Goal: Information Seeking & Learning: Learn about a topic

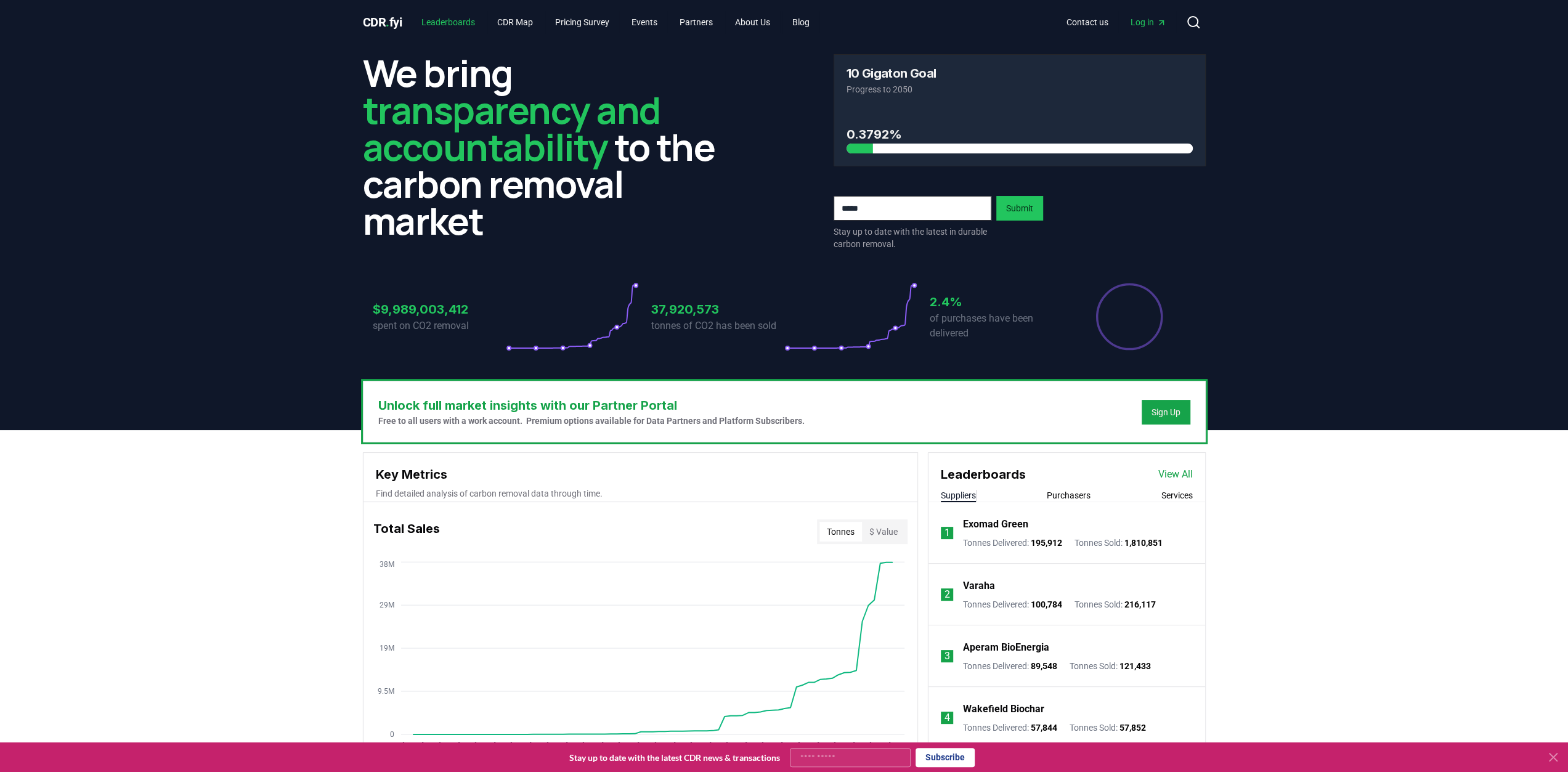
click at [449, 21] on link "Leaderboards" at bounding box center [448, 22] width 74 height 22
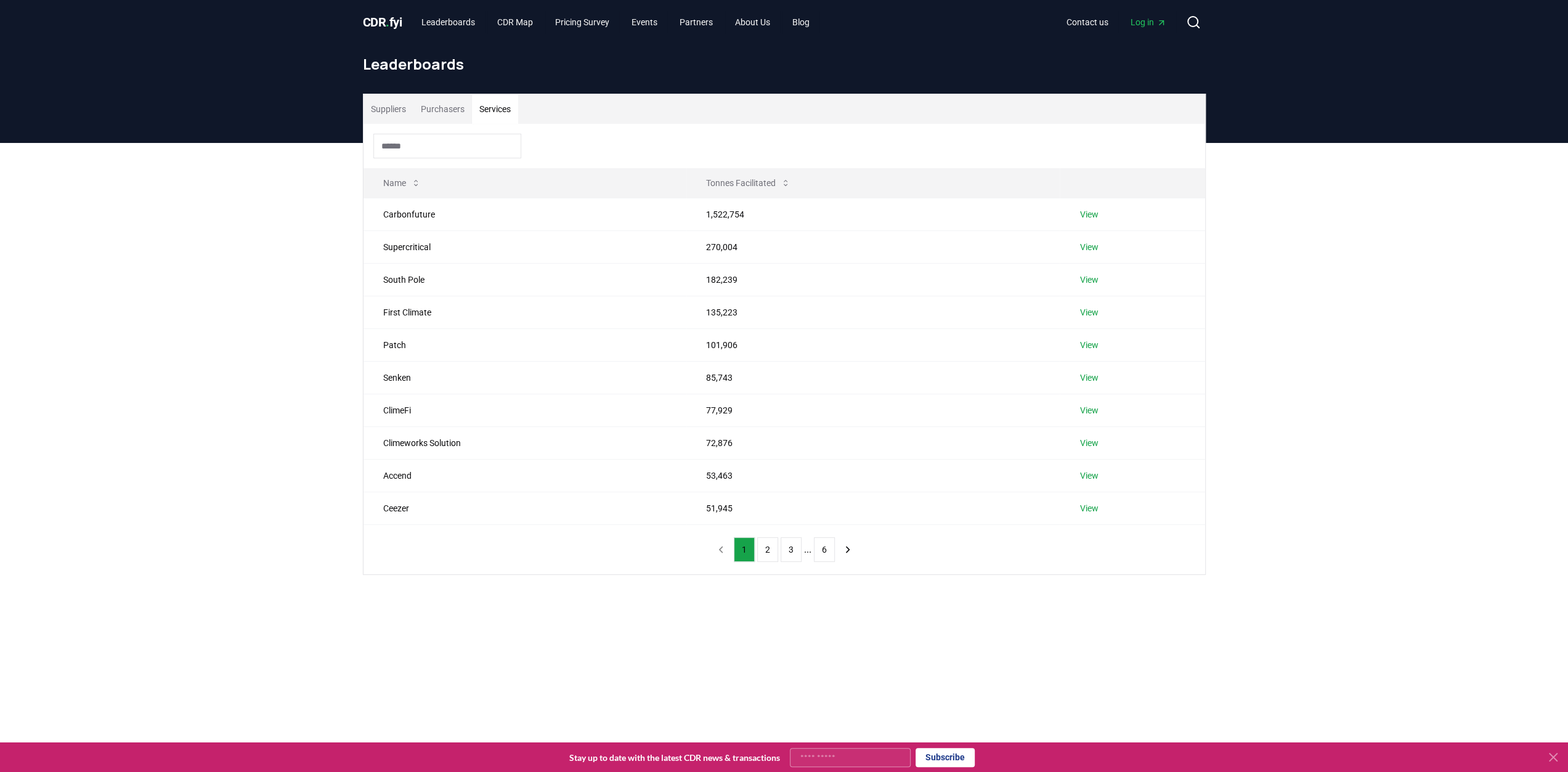
click at [516, 114] on button "Services" at bounding box center [495, 109] width 46 height 29
click at [456, 116] on button "Purchasers" at bounding box center [443, 109] width 59 height 29
click at [396, 118] on button "Suppliers" at bounding box center [388, 109] width 50 height 29
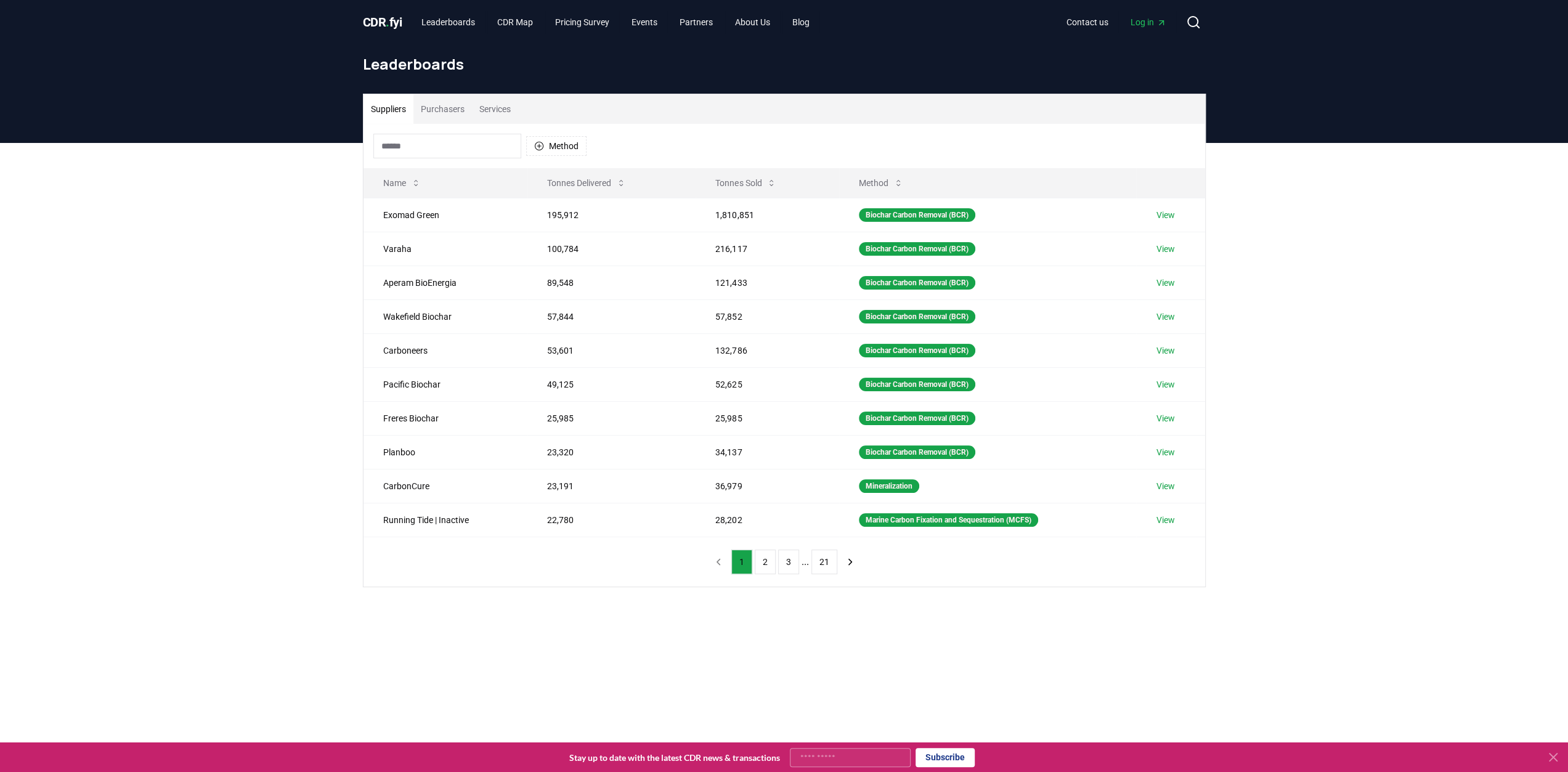
click at [389, 21] on span "." at bounding box center [387, 22] width 4 height 15
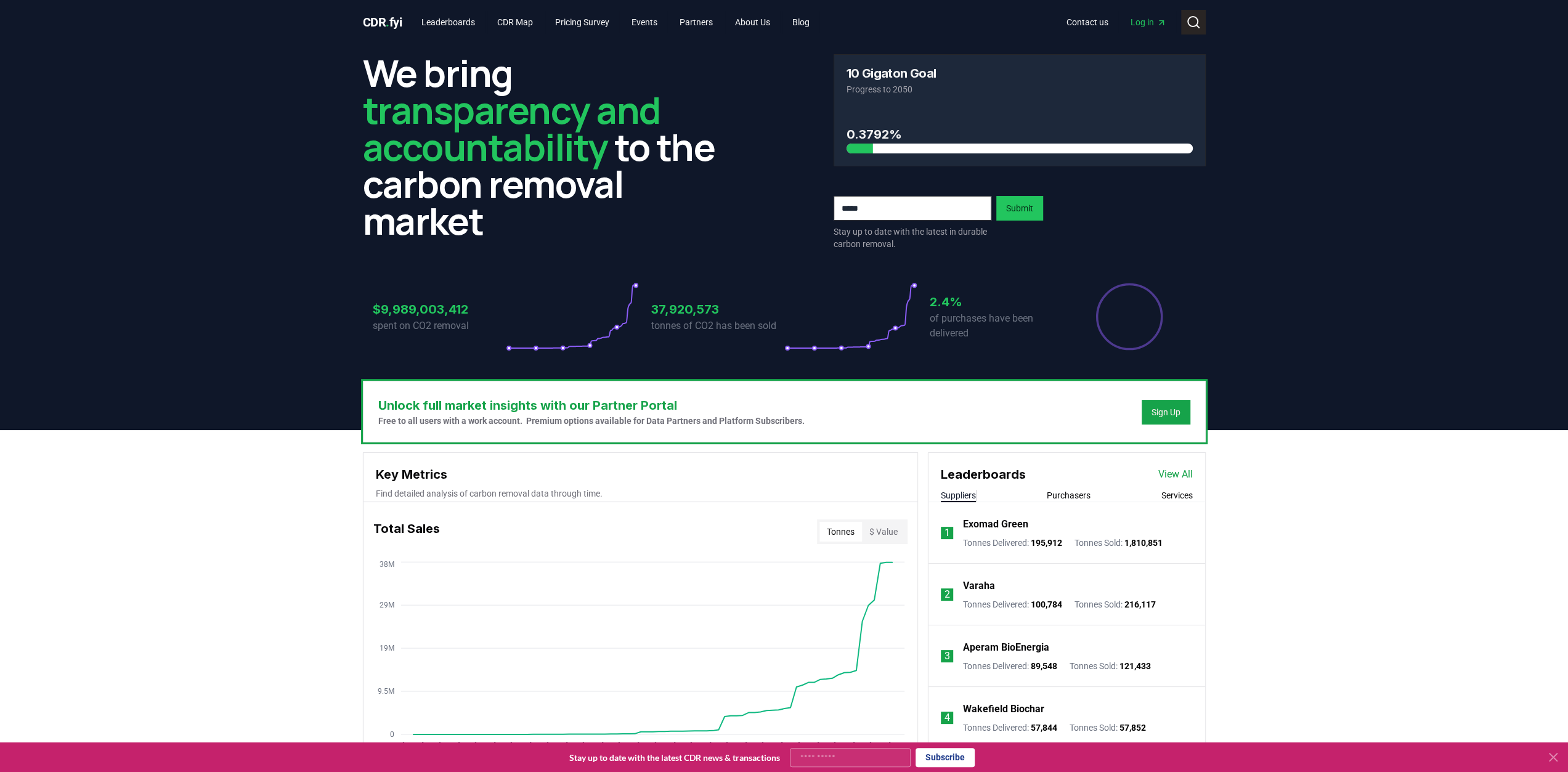
click at [1194, 26] on circle at bounding box center [1193, 21] width 10 height 10
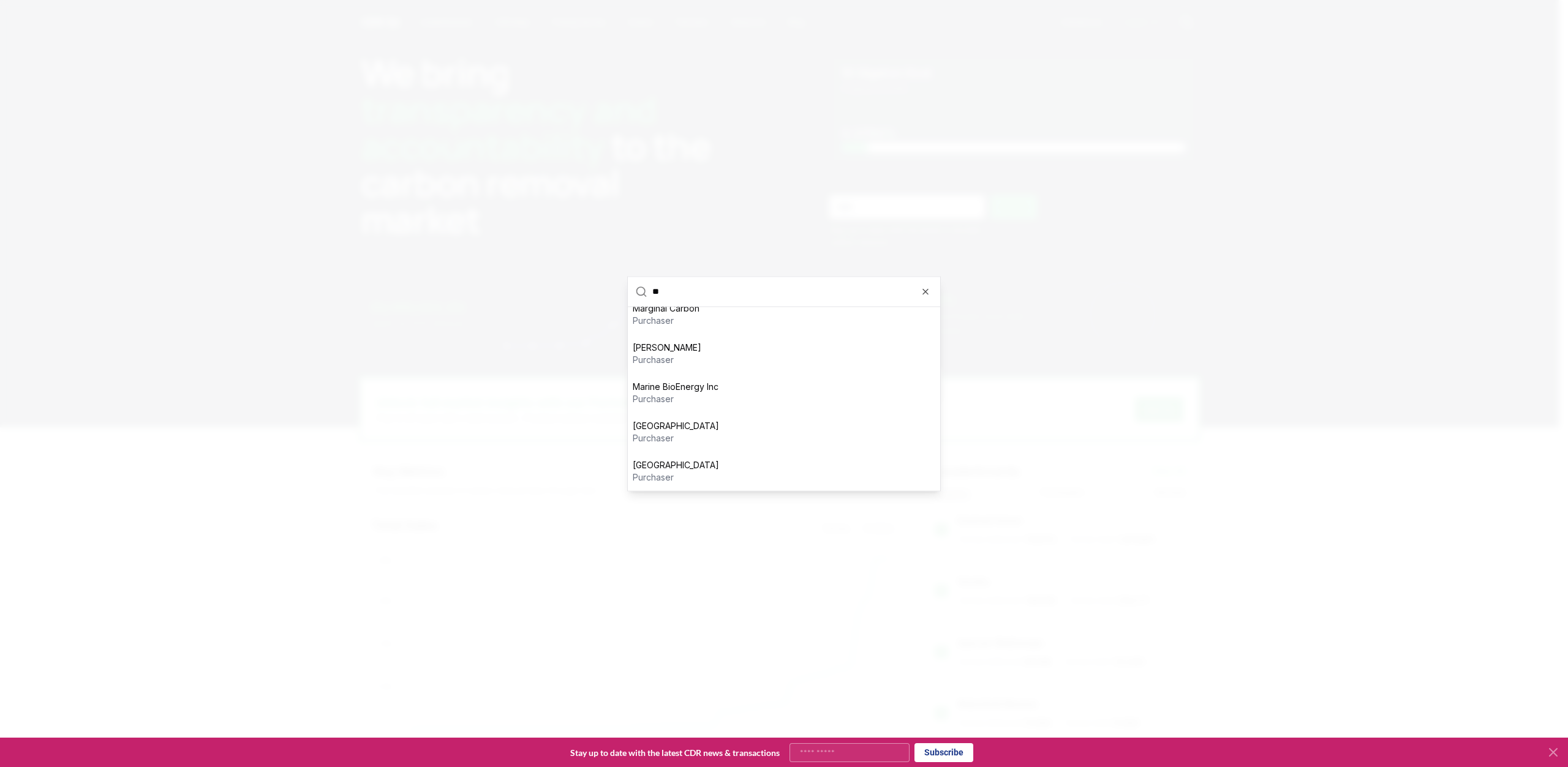
type input "*"
type input "****"
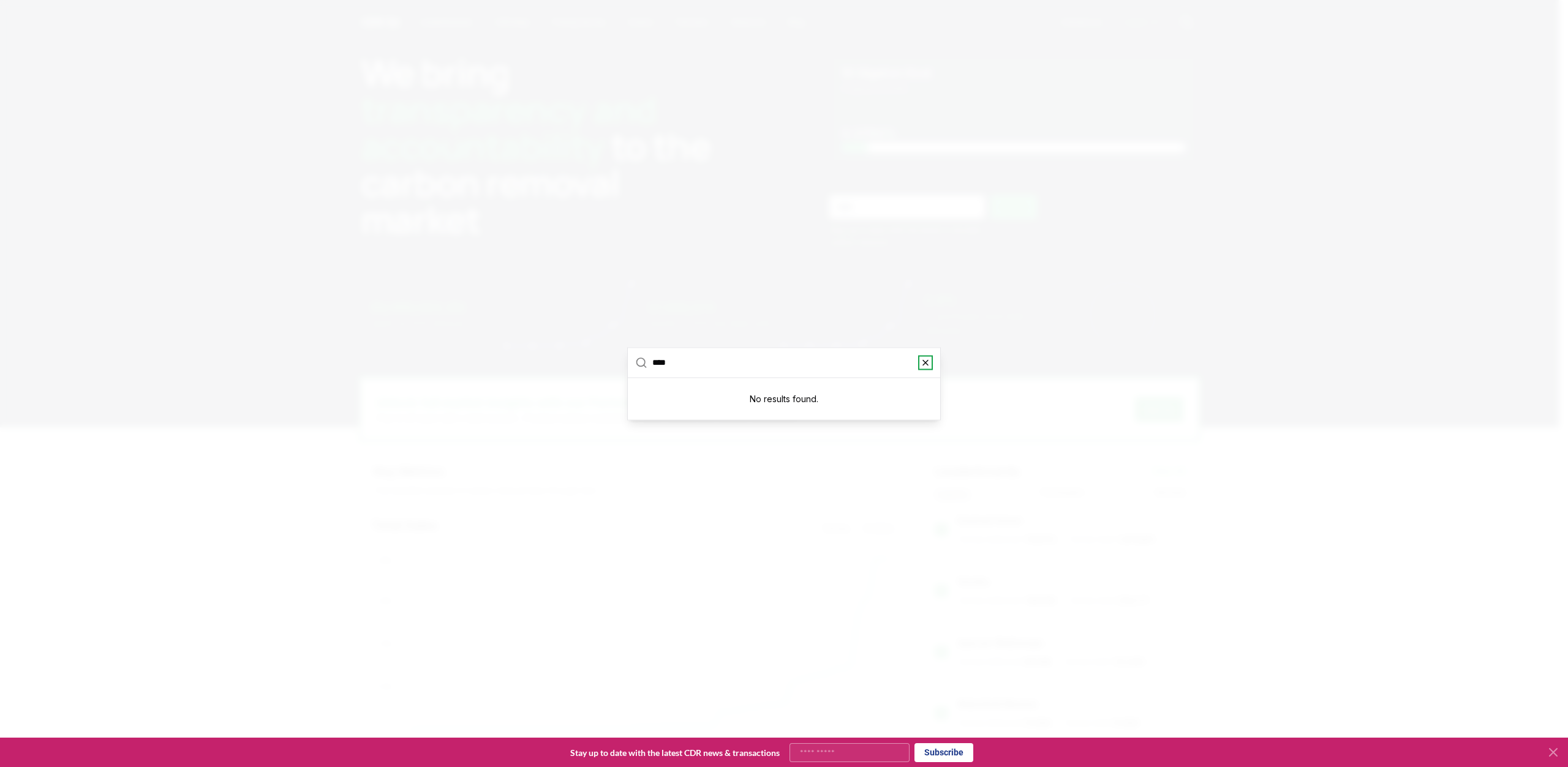
click at [923, 365] on icon "button" at bounding box center [925, 363] width 5 height 5
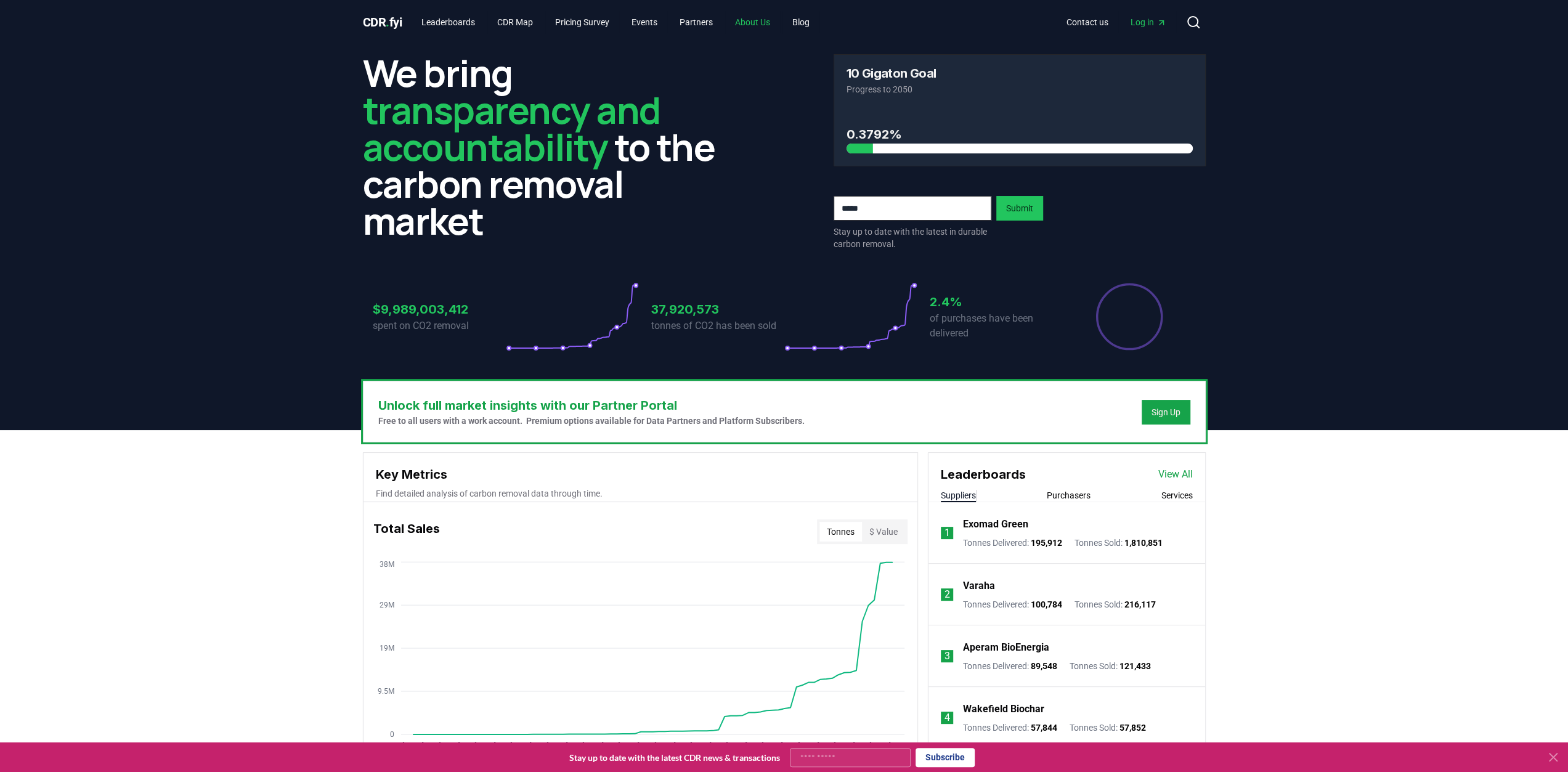
click at [767, 27] on link "About Us" at bounding box center [753, 22] width 55 height 22
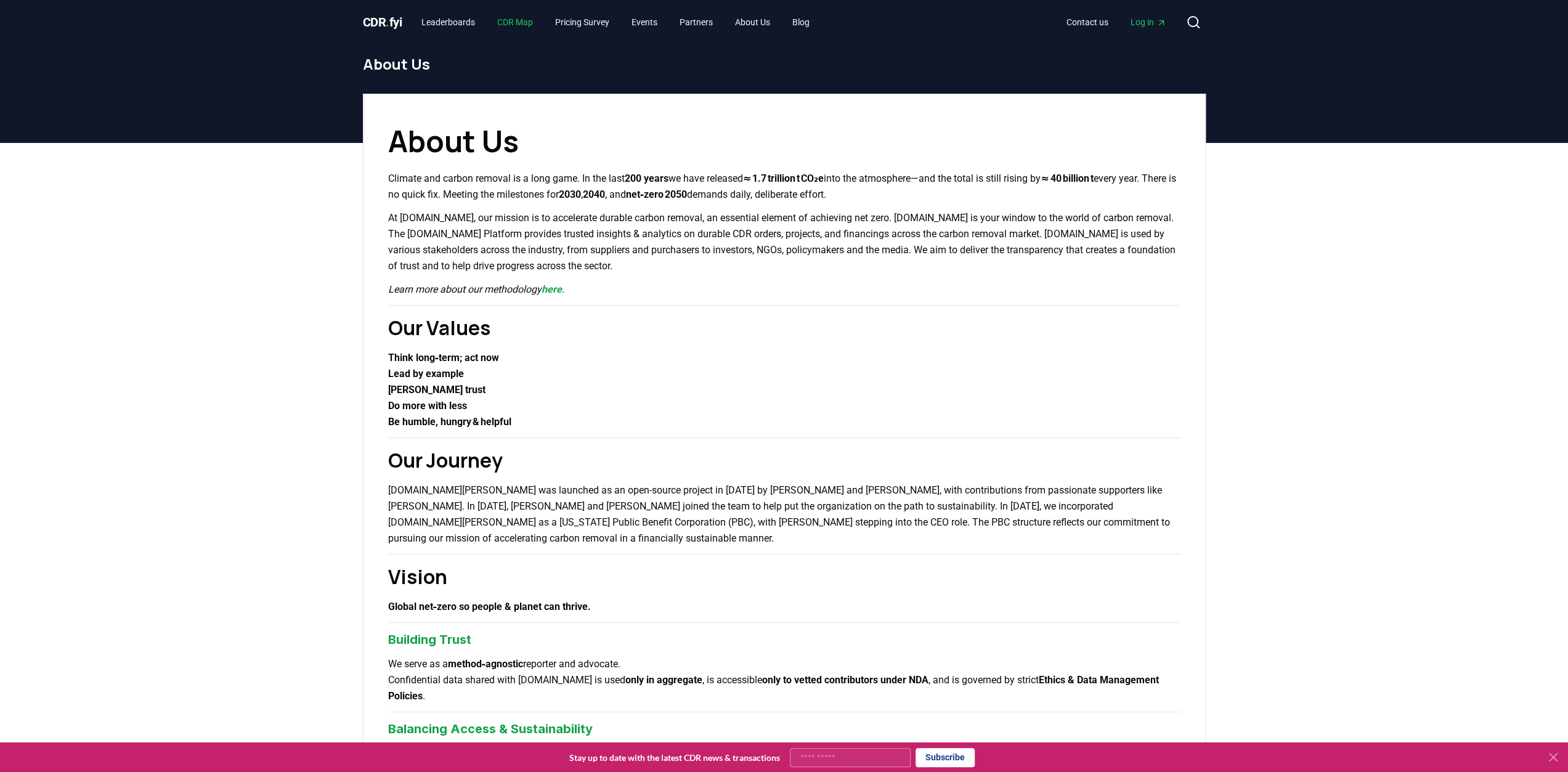
click at [520, 24] on link "CDR Map" at bounding box center [515, 22] width 56 height 22
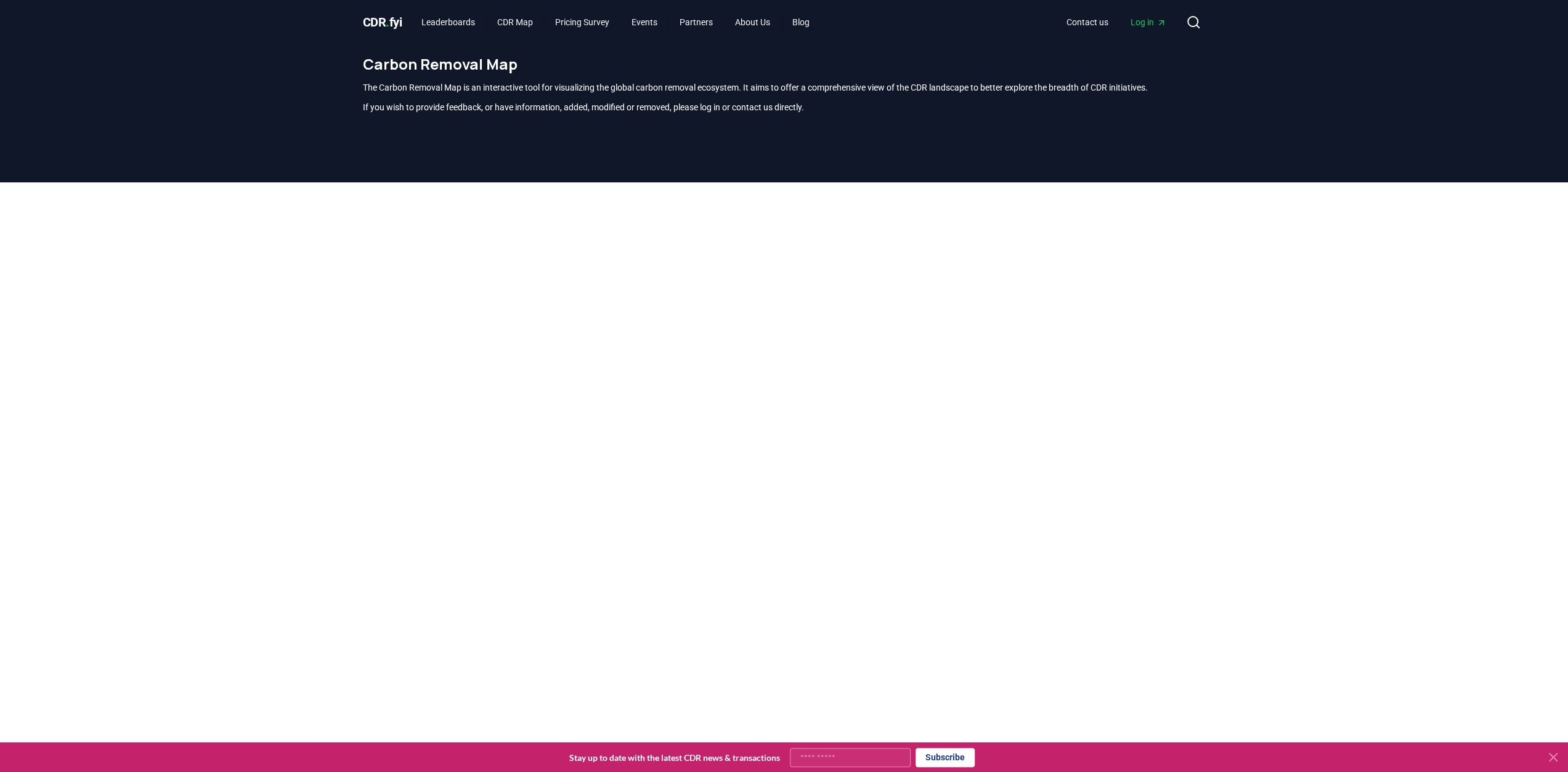
click at [393, 16] on span "CDR . fyi" at bounding box center [382, 22] width 39 height 15
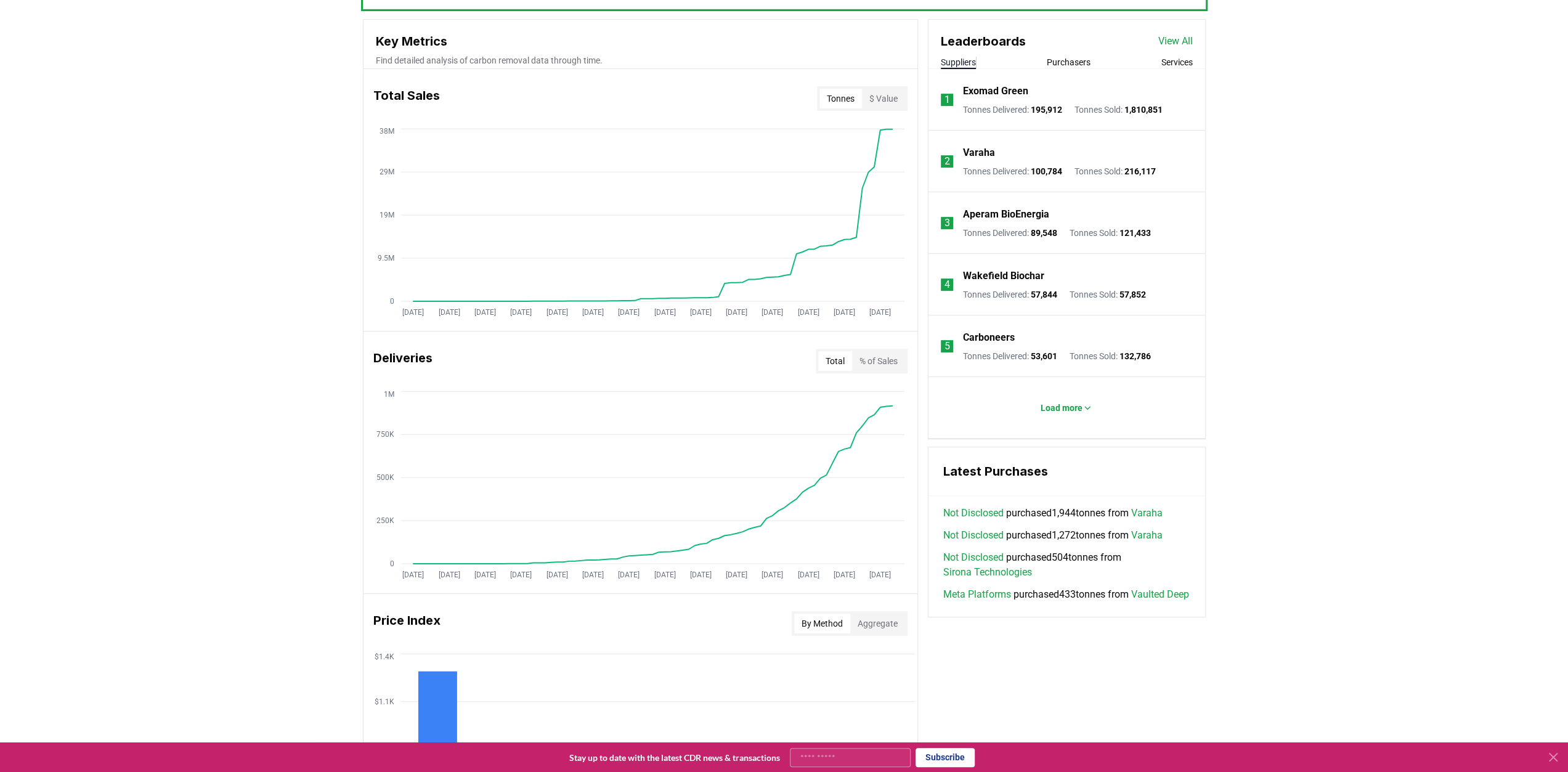
scroll to position [493, 0]
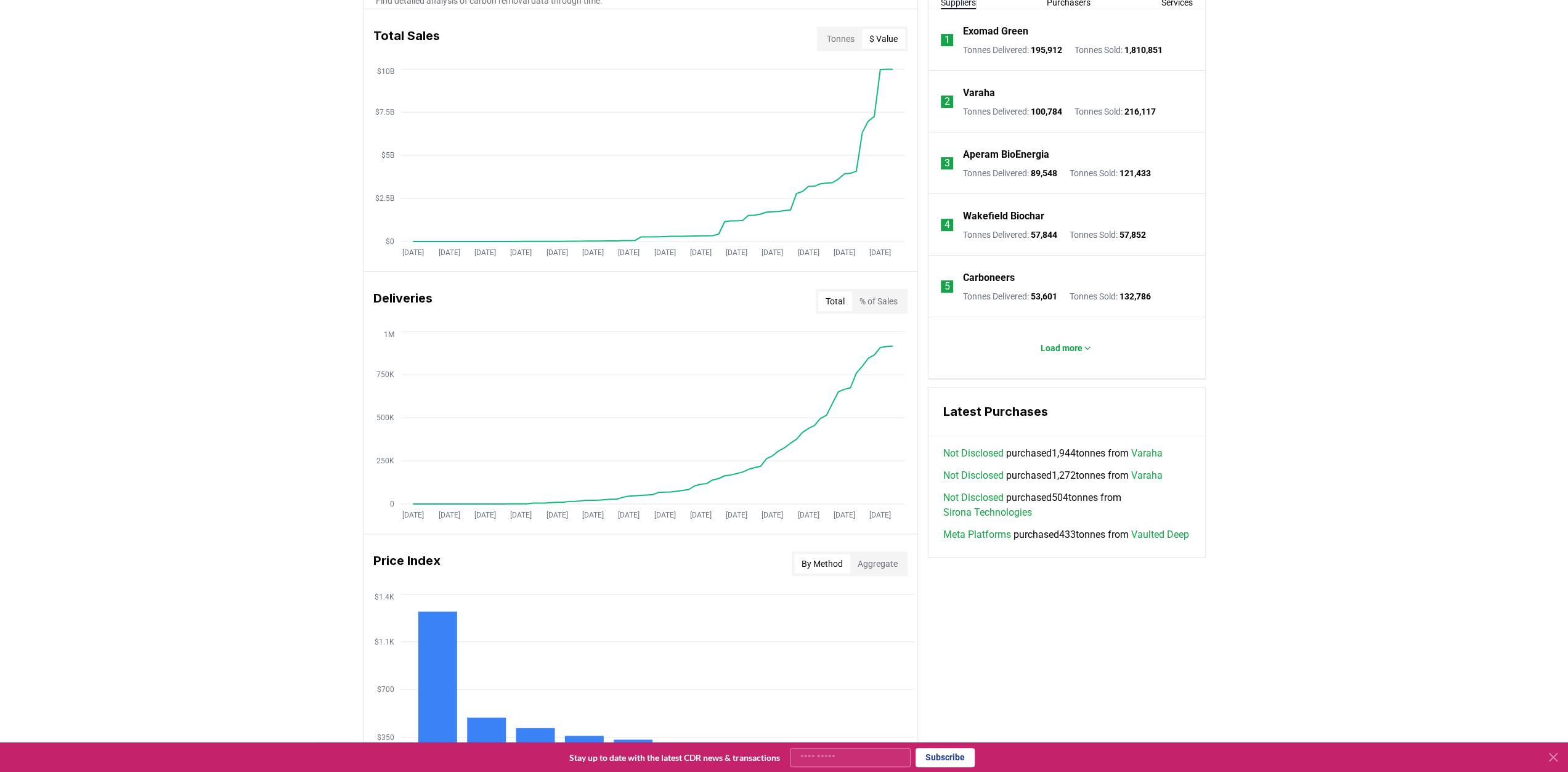
click at [886, 31] on button "$ Value" at bounding box center [883, 39] width 43 height 20
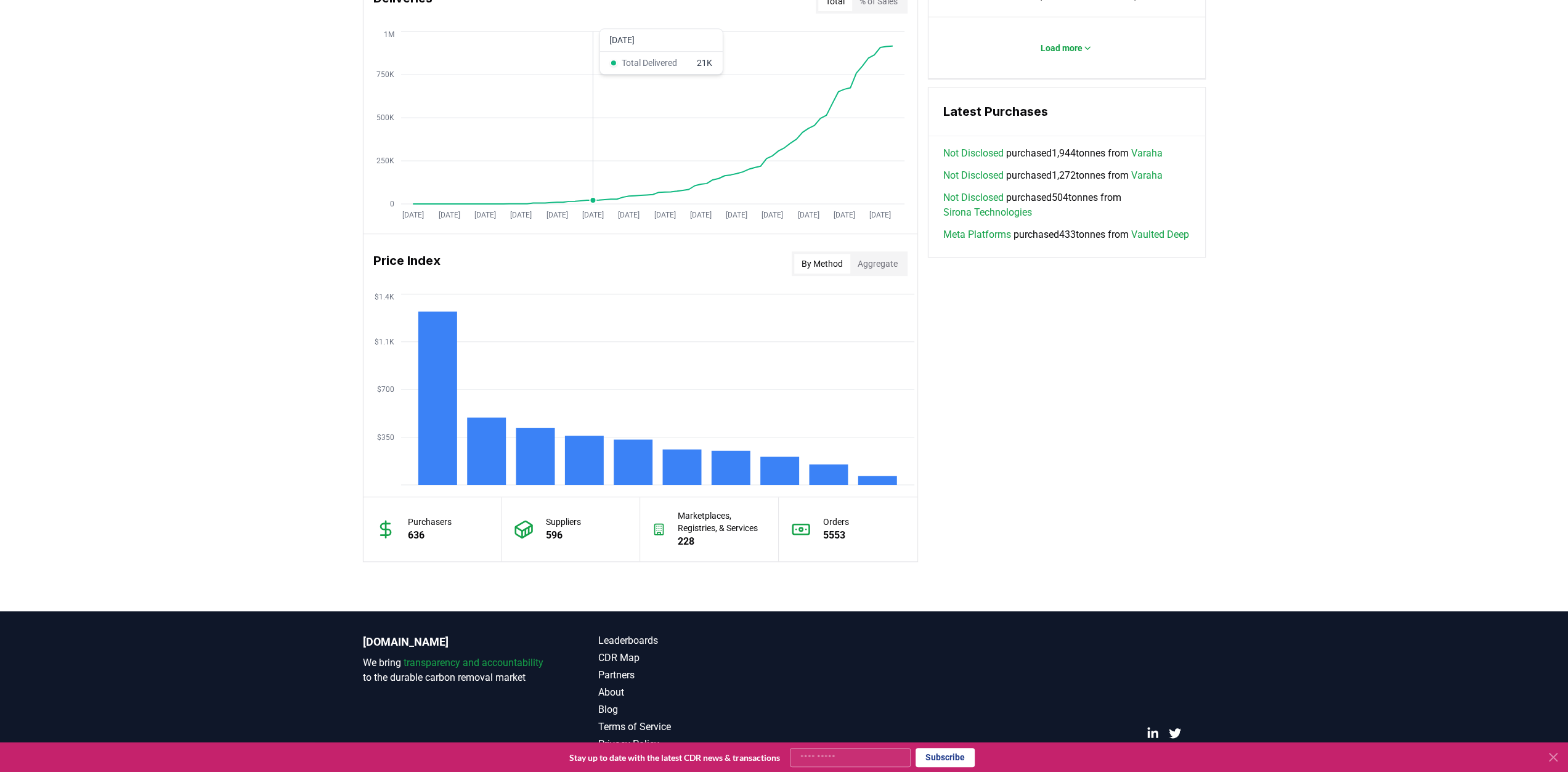
scroll to position [801, 0]
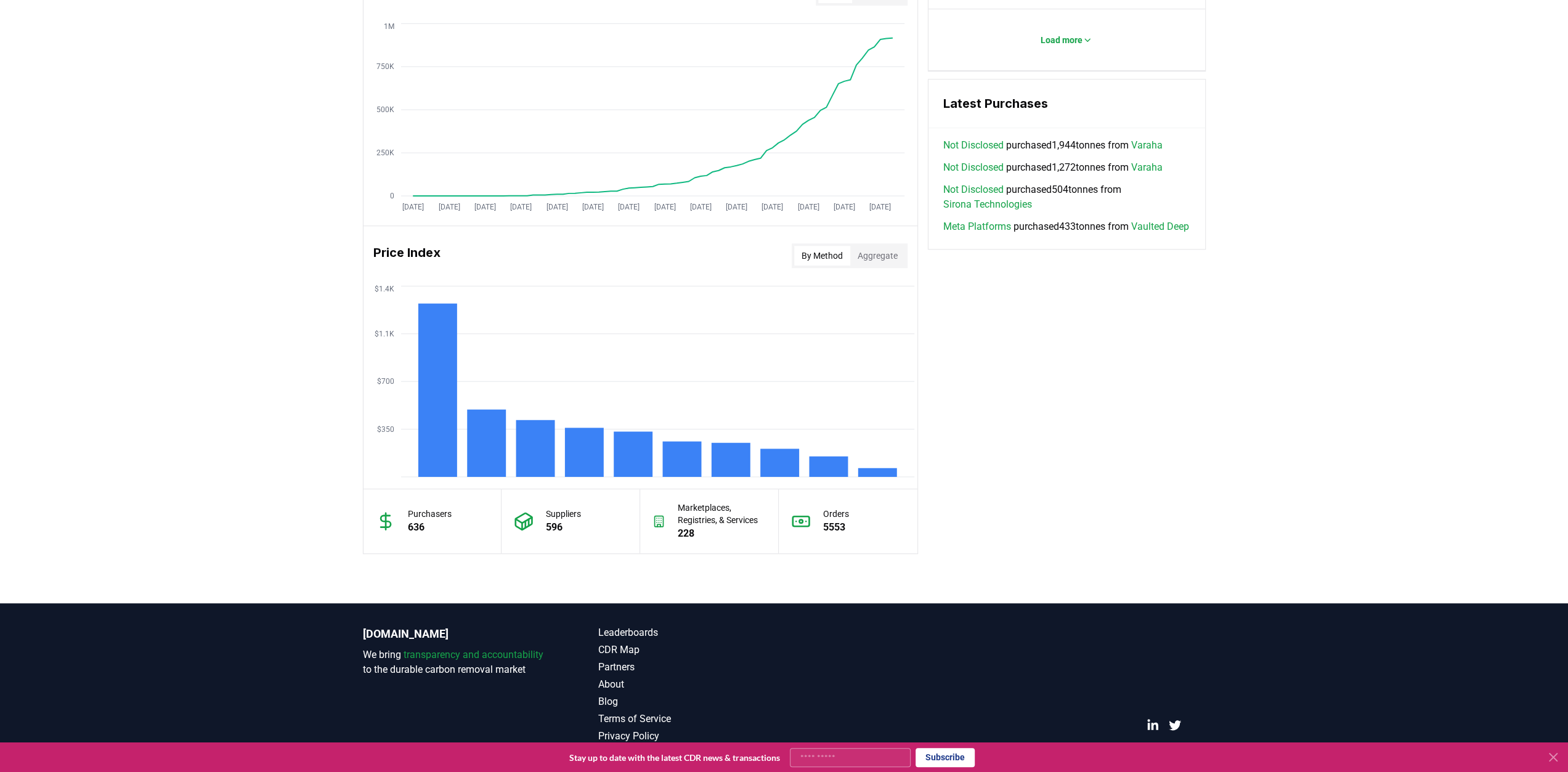
click at [456, 524] on div "Purchasers 636" at bounding box center [433, 522] width 139 height 64
click at [568, 532] on p "596" at bounding box center [563, 527] width 35 height 15
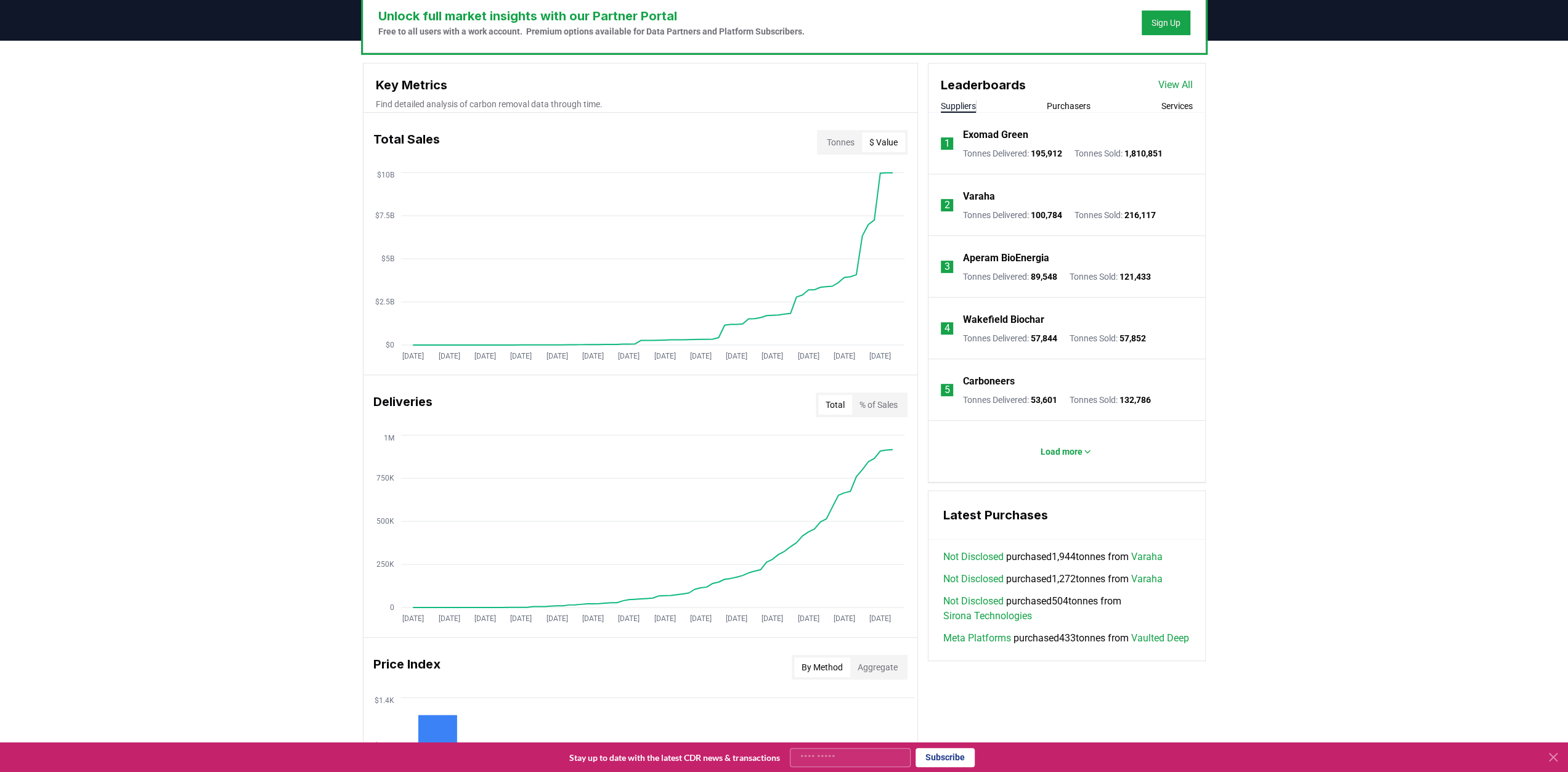
scroll to position [378, 0]
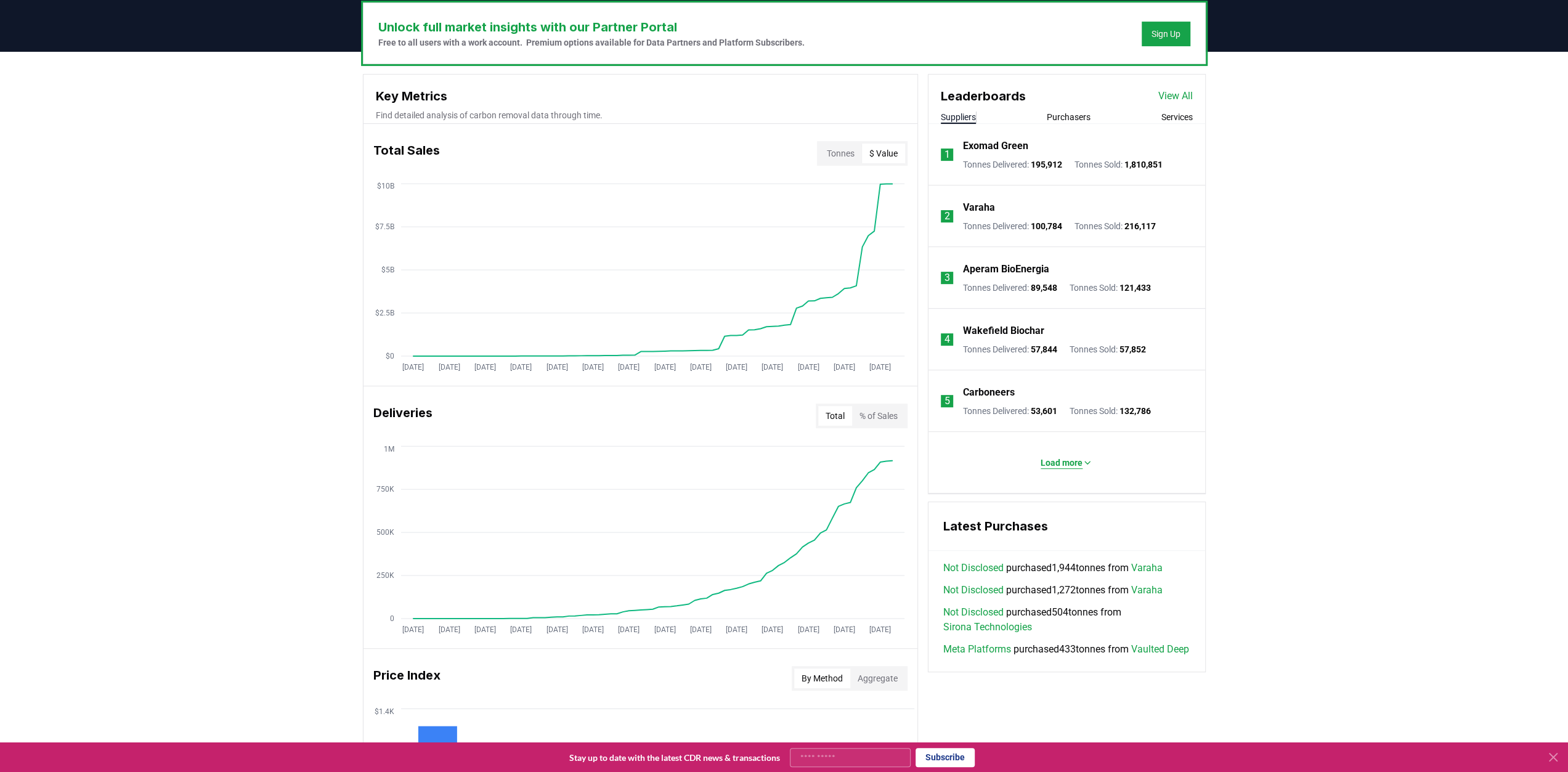
click at [1056, 464] on p "Load more" at bounding box center [1062, 462] width 42 height 12
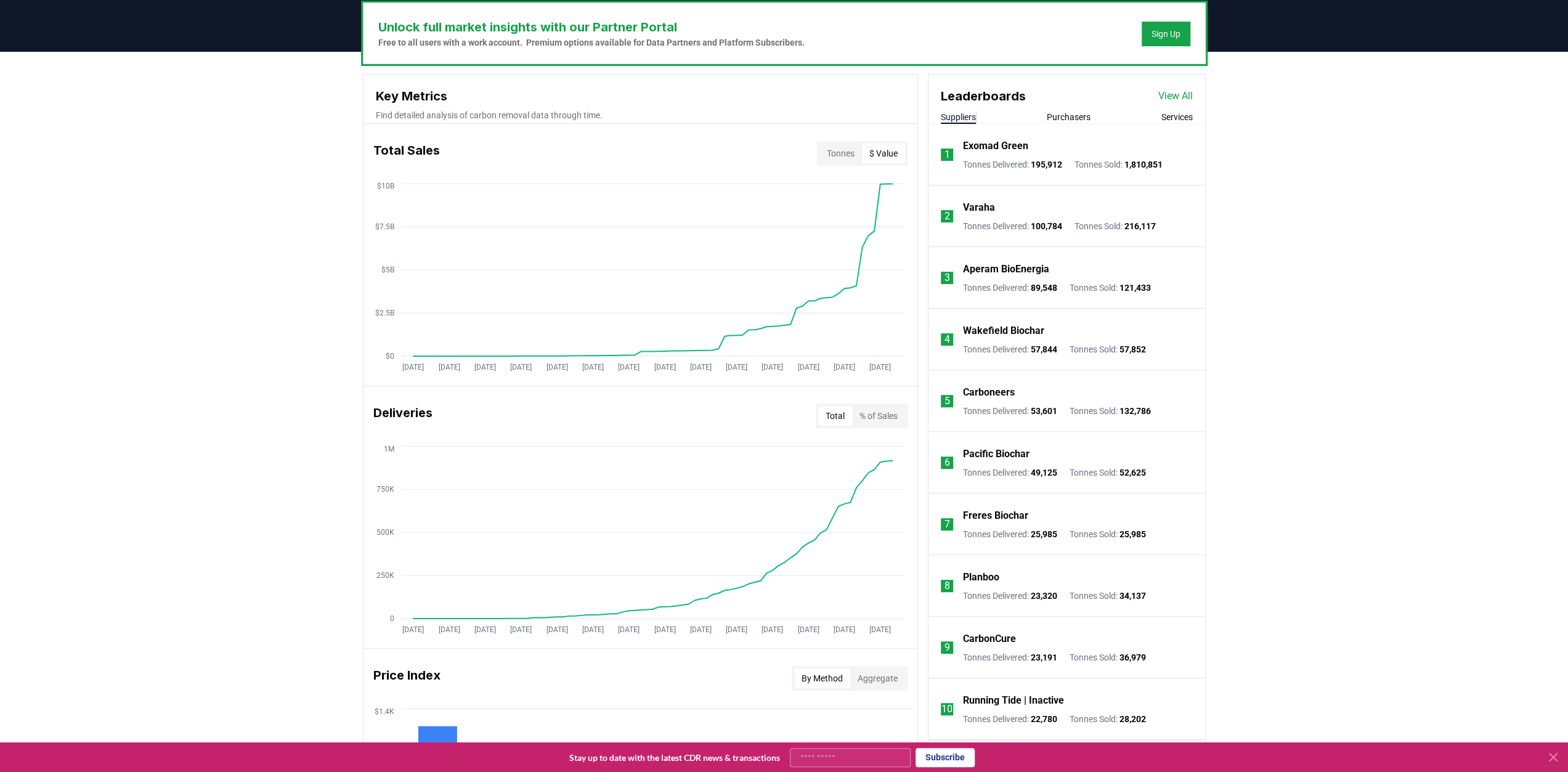
click at [845, 154] on button "Tonnes" at bounding box center [841, 154] width 42 height 20
click at [400, 149] on h3 "Total Sales" at bounding box center [406, 153] width 67 height 24
click at [1175, 92] on link "View All" at bounding box center [1176, 96] width 34 height 15
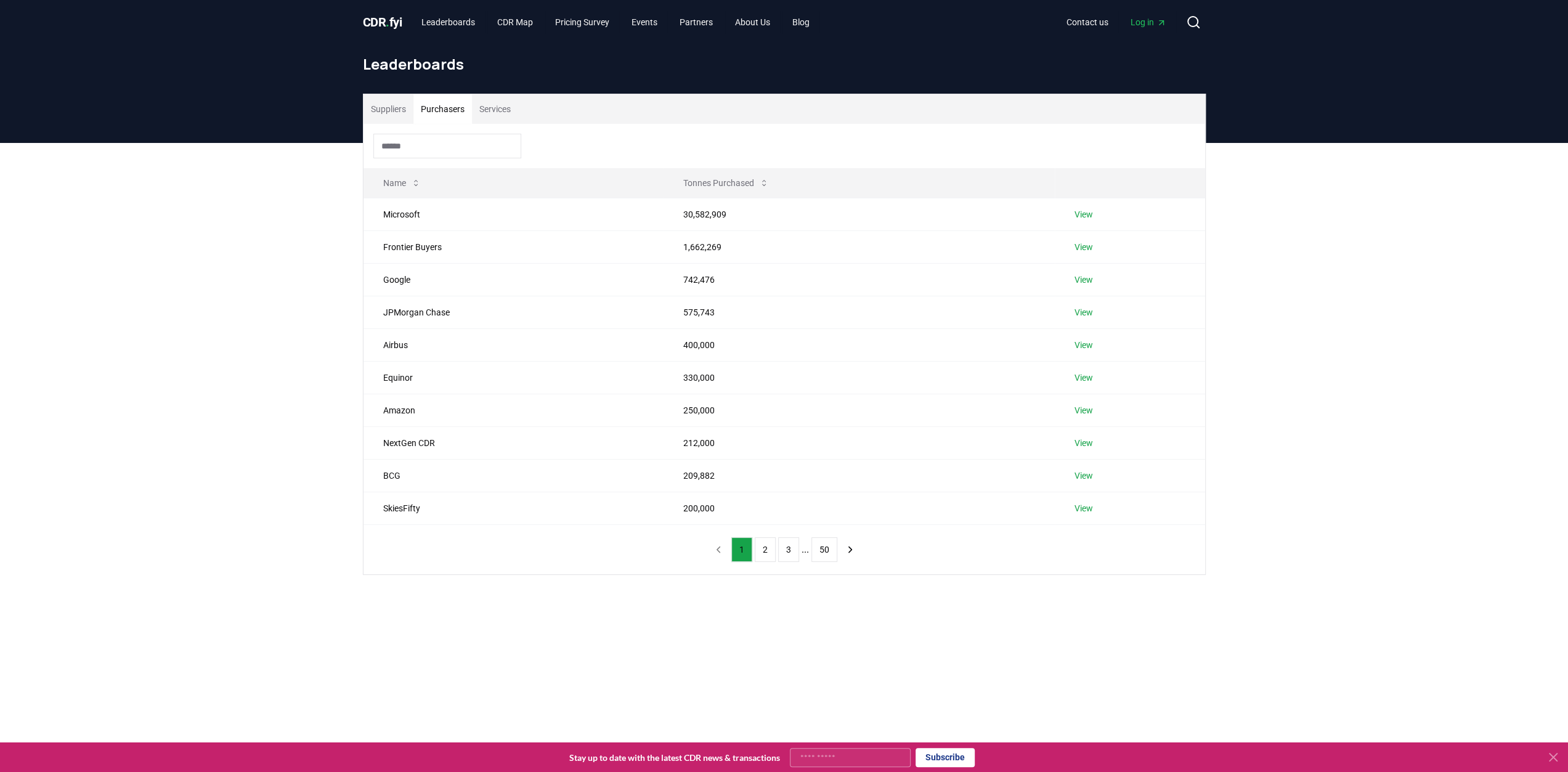
click at [451, 109] on button "Purchasers" at bounding box center [443, 109] width 59 height 29
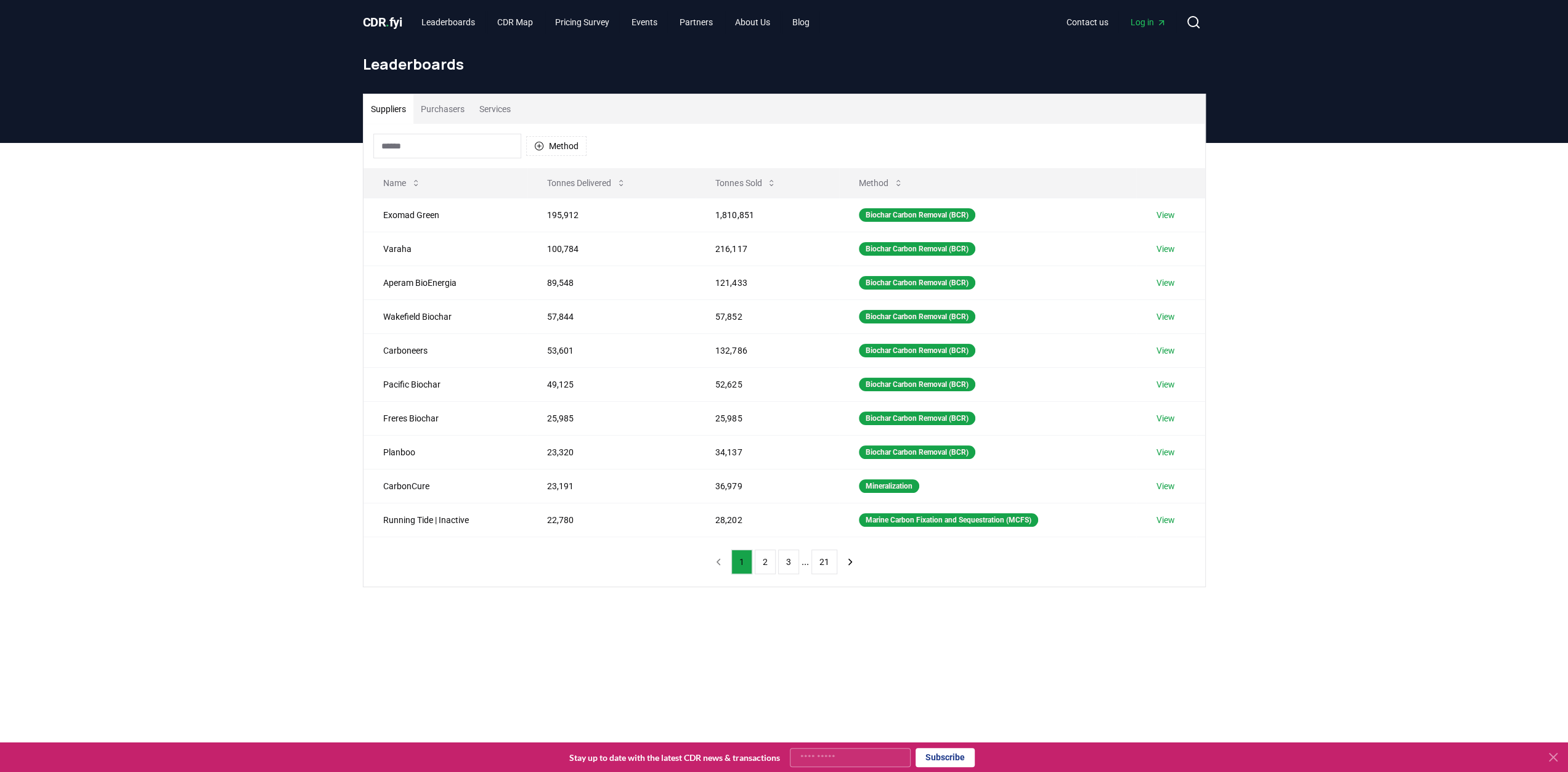
click at [391, 115] on button "Suppliers" at bounding box center [388, 109] width 50 height 29
click at [574, 140] on button "Method" at bounding box center [557, 146] width 60 height 20
click at [323, 302] on div "Suppliers Purchasers Services Method Name Tonnes Delivered Tonnes Sold Method E…" at bounding box center [784, 390] width 1568 height 494
click at [493, 118] on button "Services" at bounding box center [495, 109] width 46 height 29
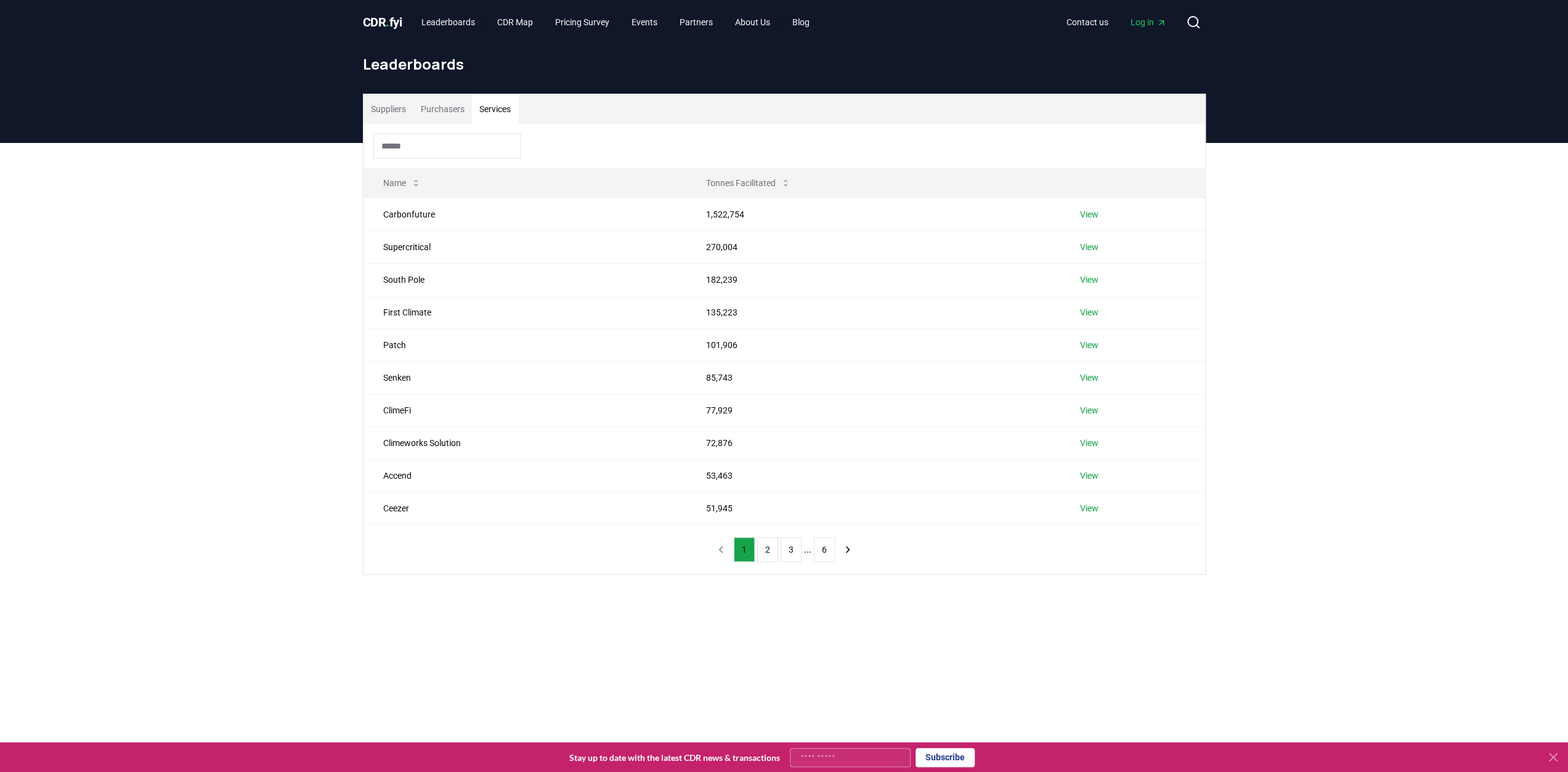
click at [381, 110] on button "Suppliers" at bounding box center [388, 109] width 50 height 29
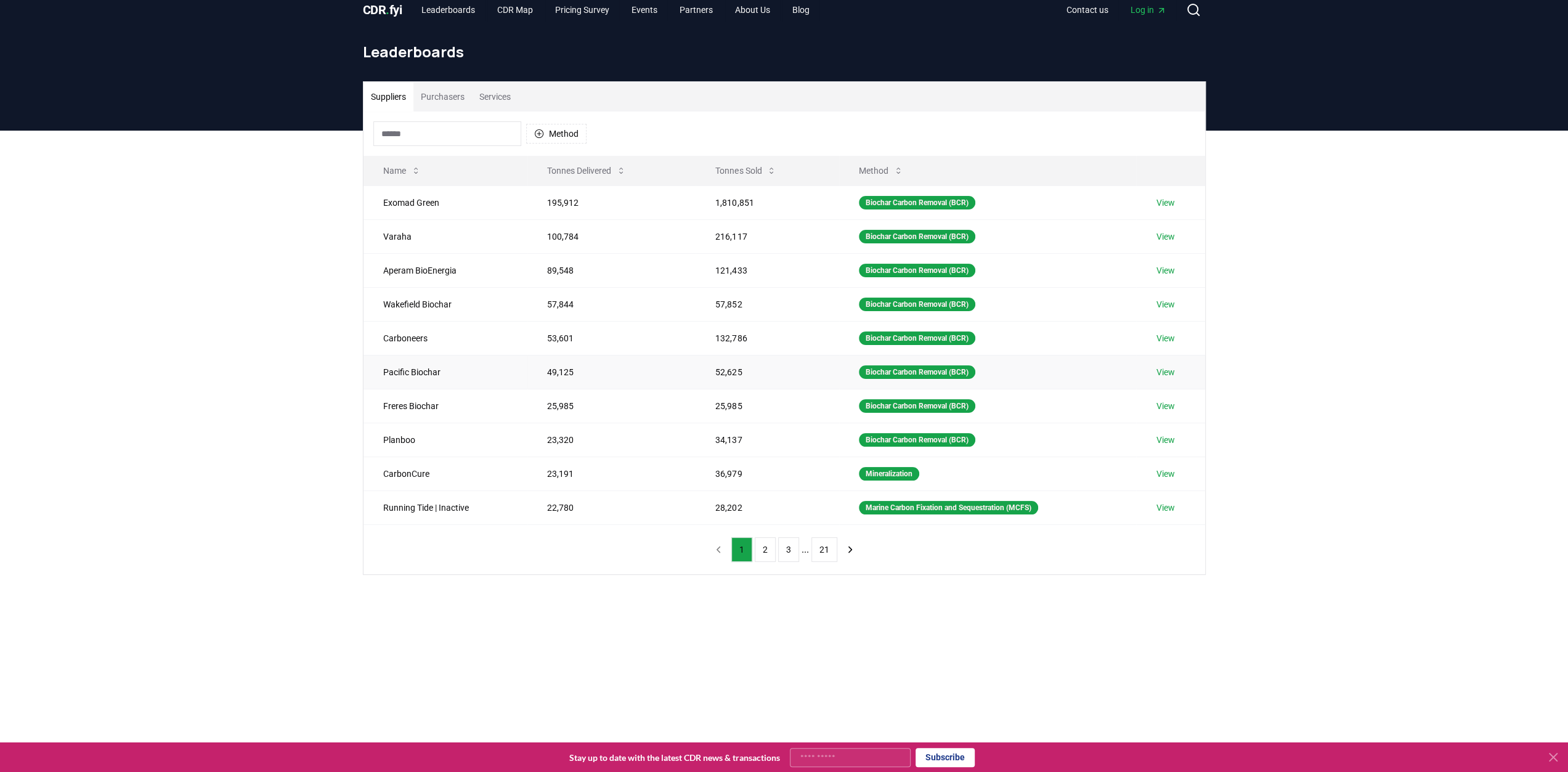
scroll to position [0, 0]
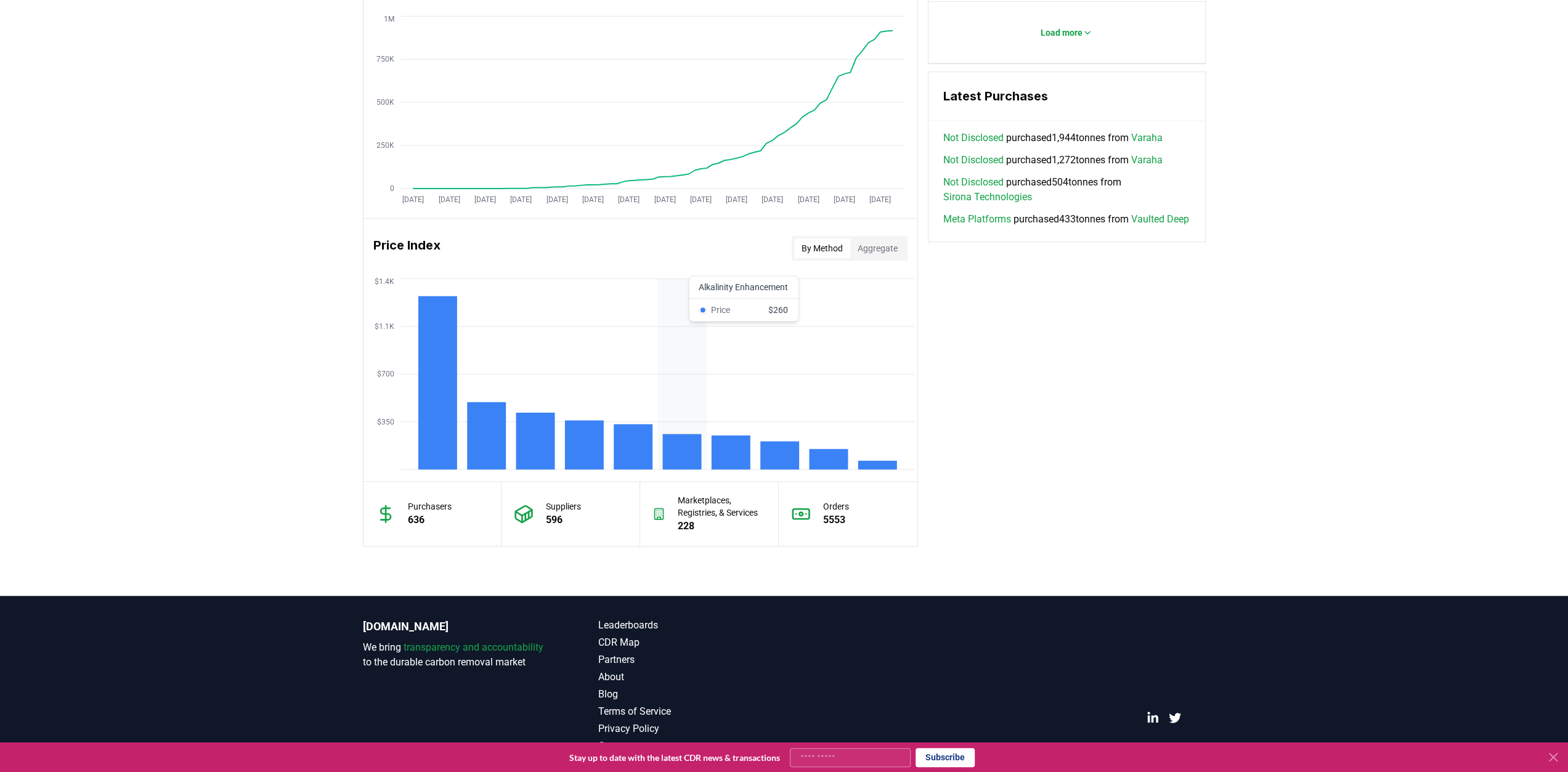
scroll to position [810, 0]
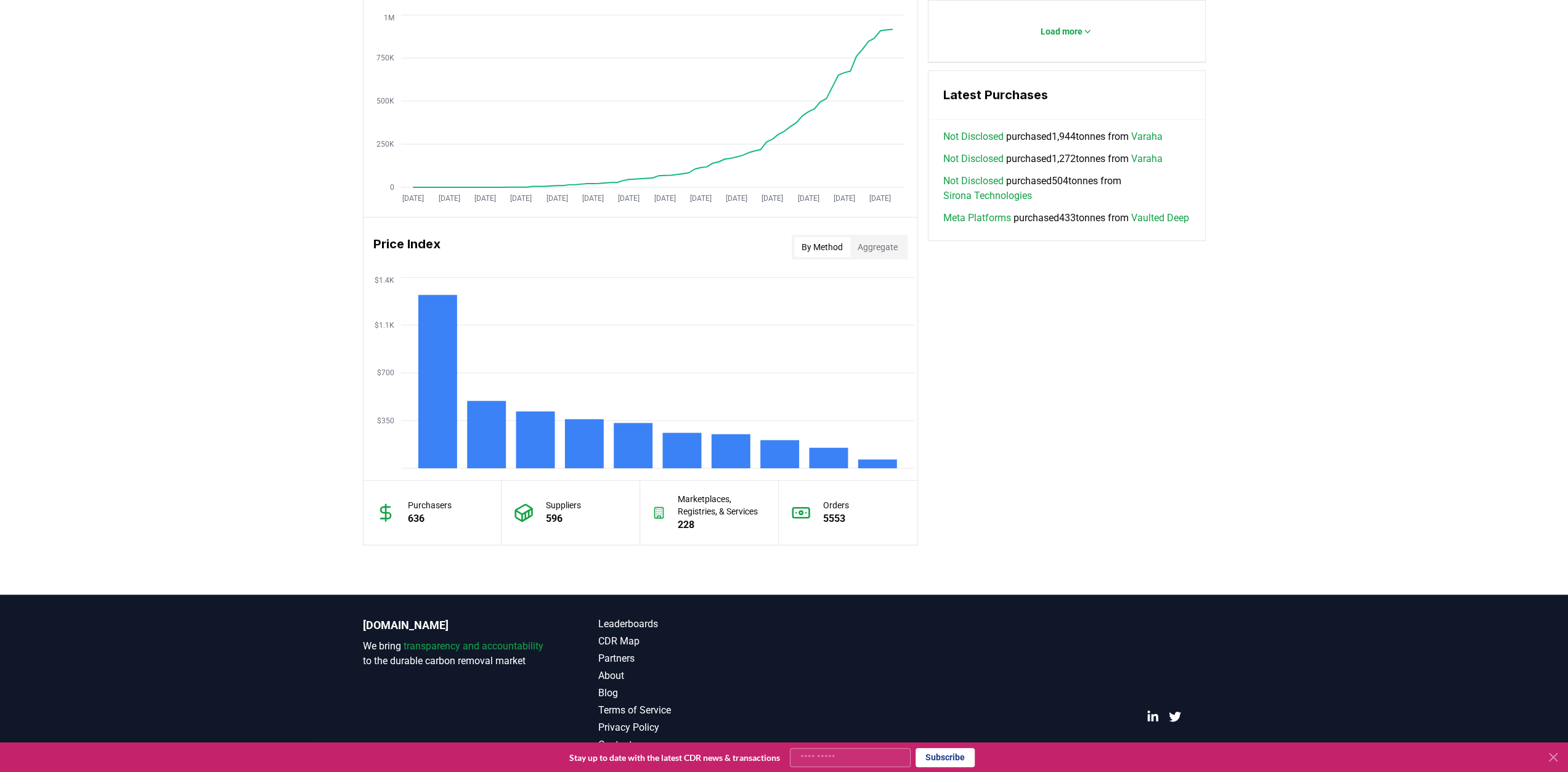
click at [687, 507] on p "Marketplaces, Registries, & Services" at bounding box center [722, 505] width 88 height 24
click at [700, 536] on div "Marketplaces, Registries, & Services 228" at bounding box center [710, 513] width 139 height 64
click at [689, 523] on p "228" at bounding box center [722, 525] width 88 height 15
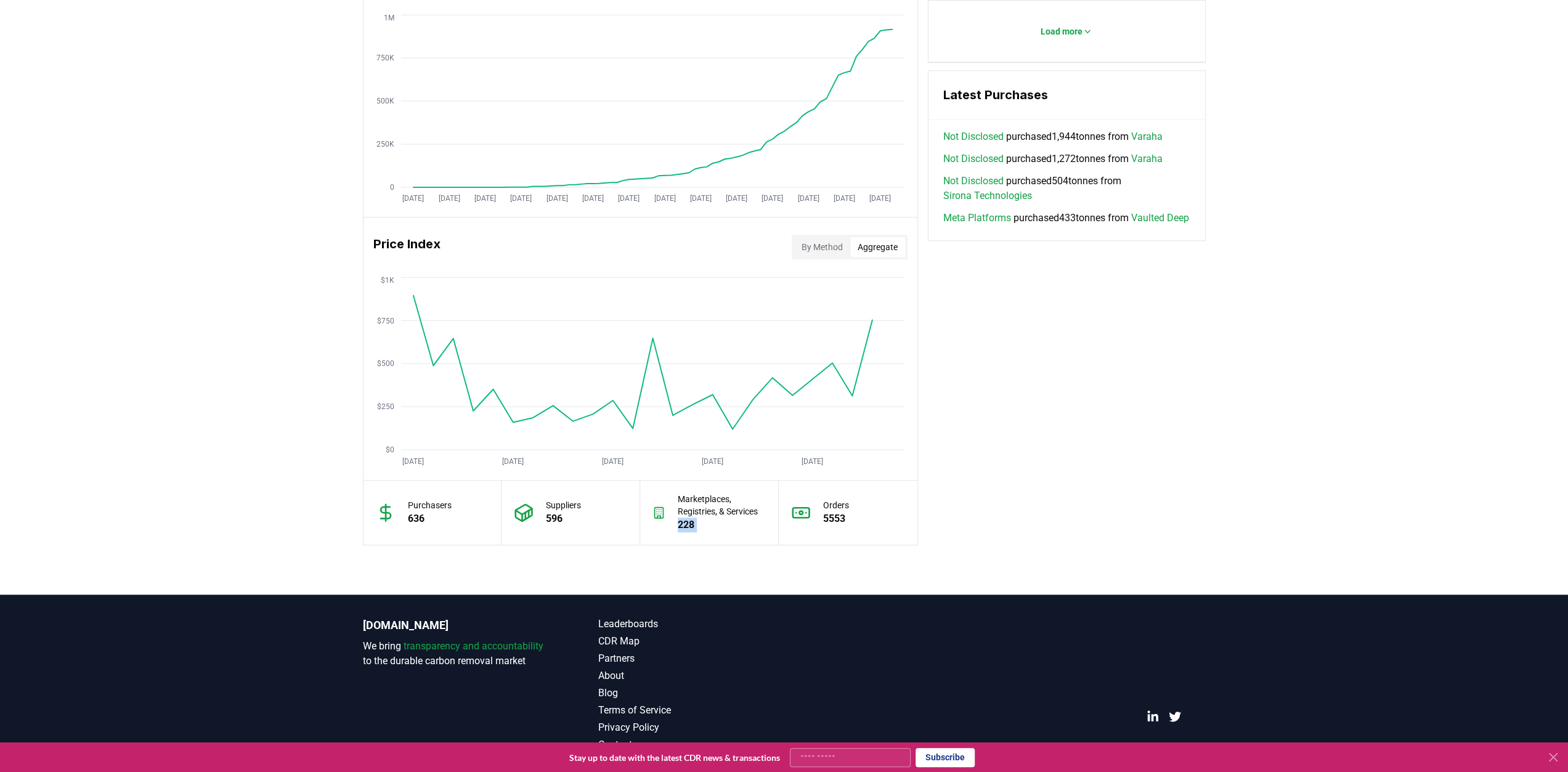
click at [863, 242] on button "Aggregate" at bounding box center [878, 248] width 55 height 20
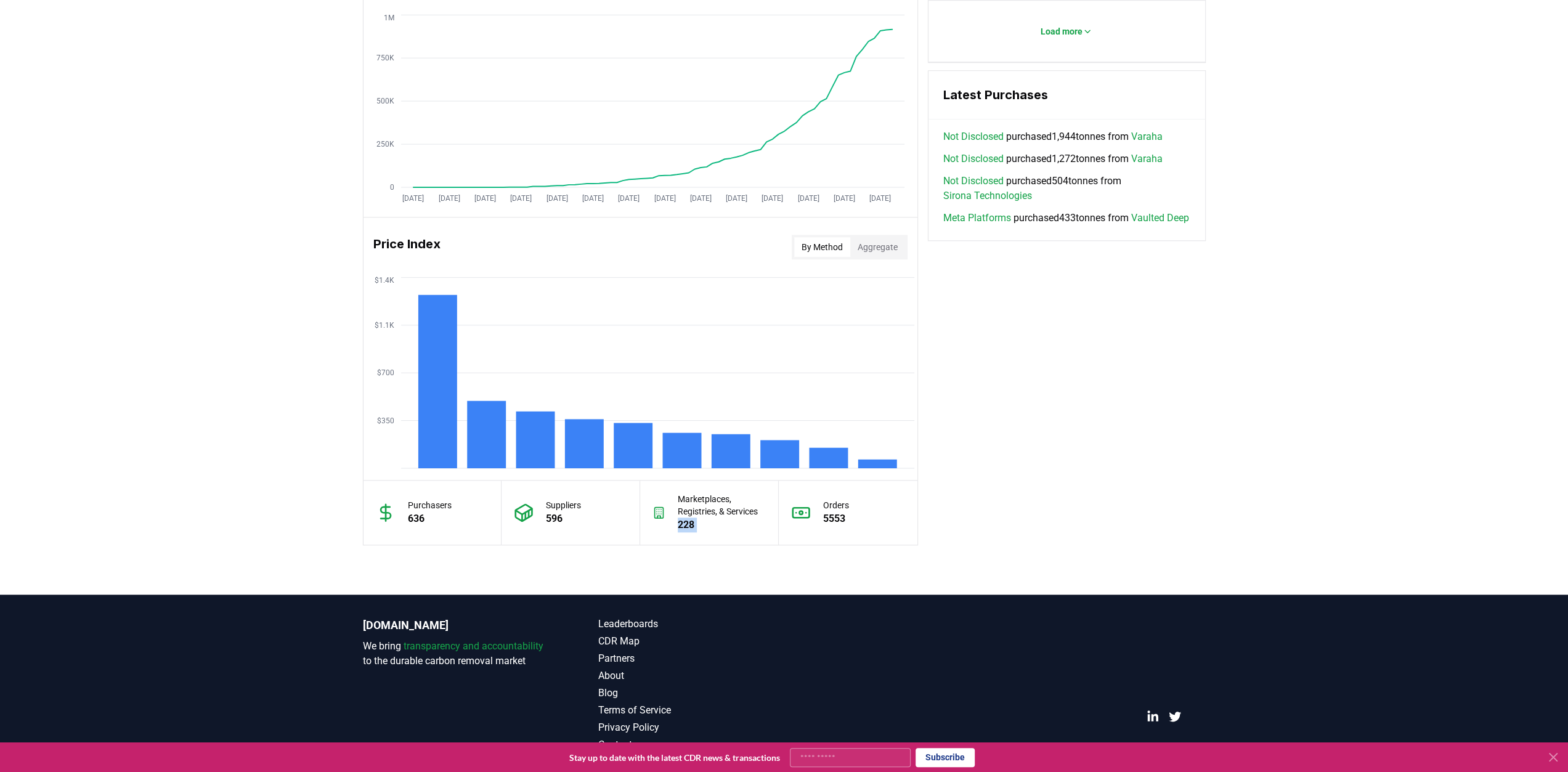
click at [806, 240] on button "By Method" at bounding box center [822, 248] width 56 height 20
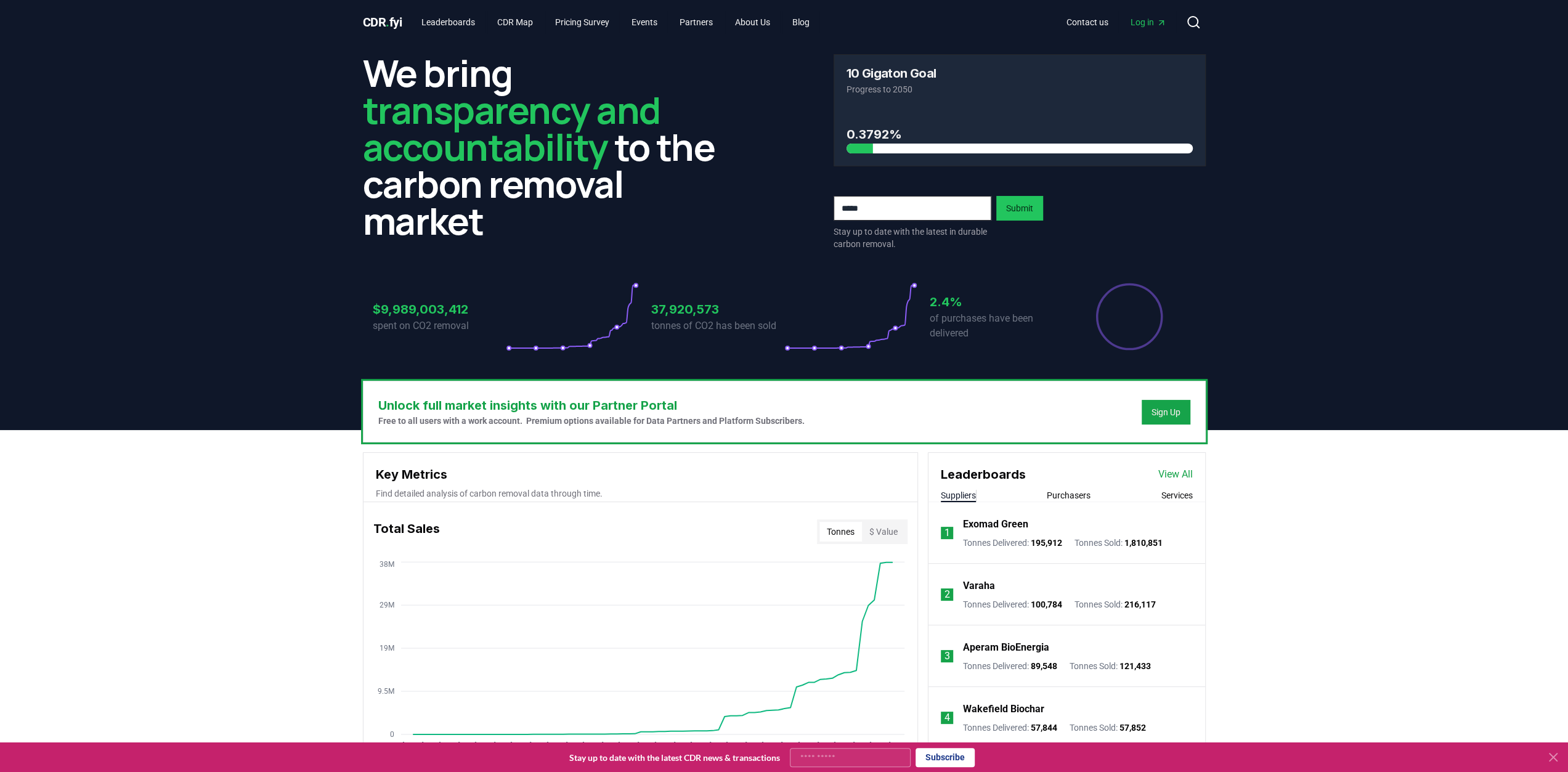
scroll to position [0, 0]
click at [905, 134] on h3 "0.3792%" at bounding box center [1020, 135] width 346 height 19
click at [813, 18] on link "Blog" at bounding box center [801, 22] width 37 height 22
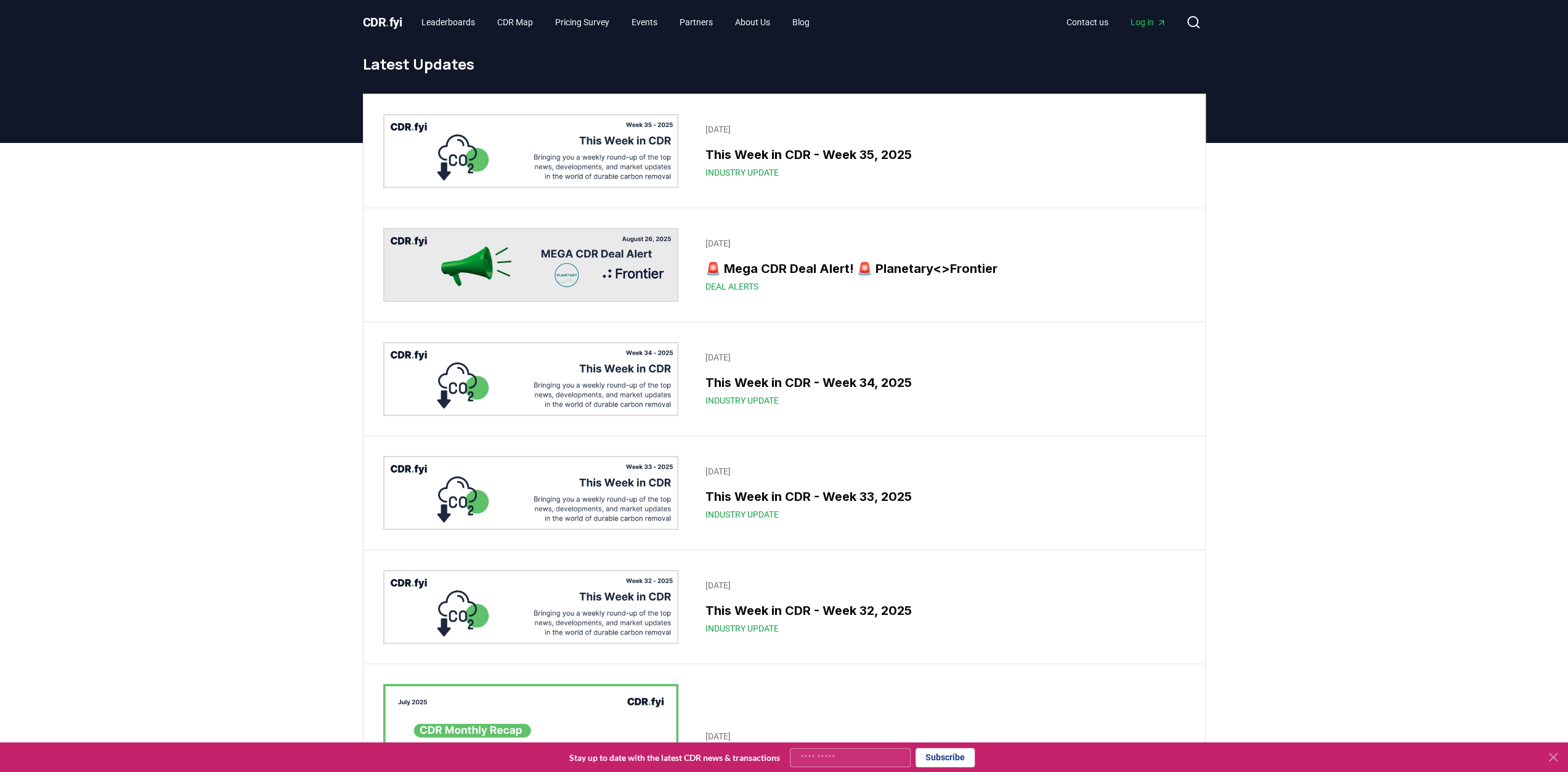
click at [1140, 23] on span "Log in" at bounding box center [1149, 21] width 36 height 12
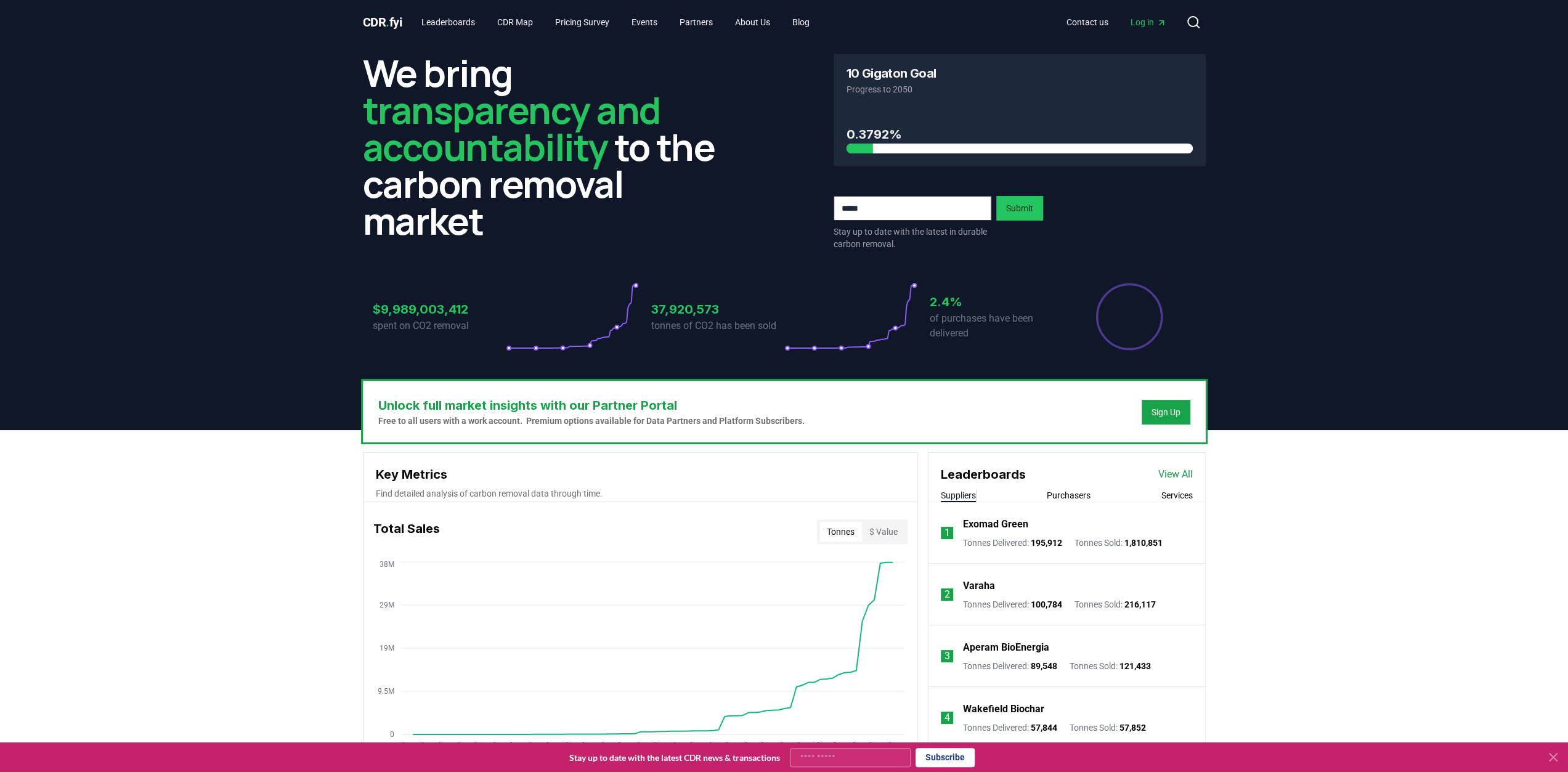
click at [1145, 19] on span "Log in" at bounding box center [1149, 21] width 36 height 12
